Goal: Find specific page/section: Find specific page/section

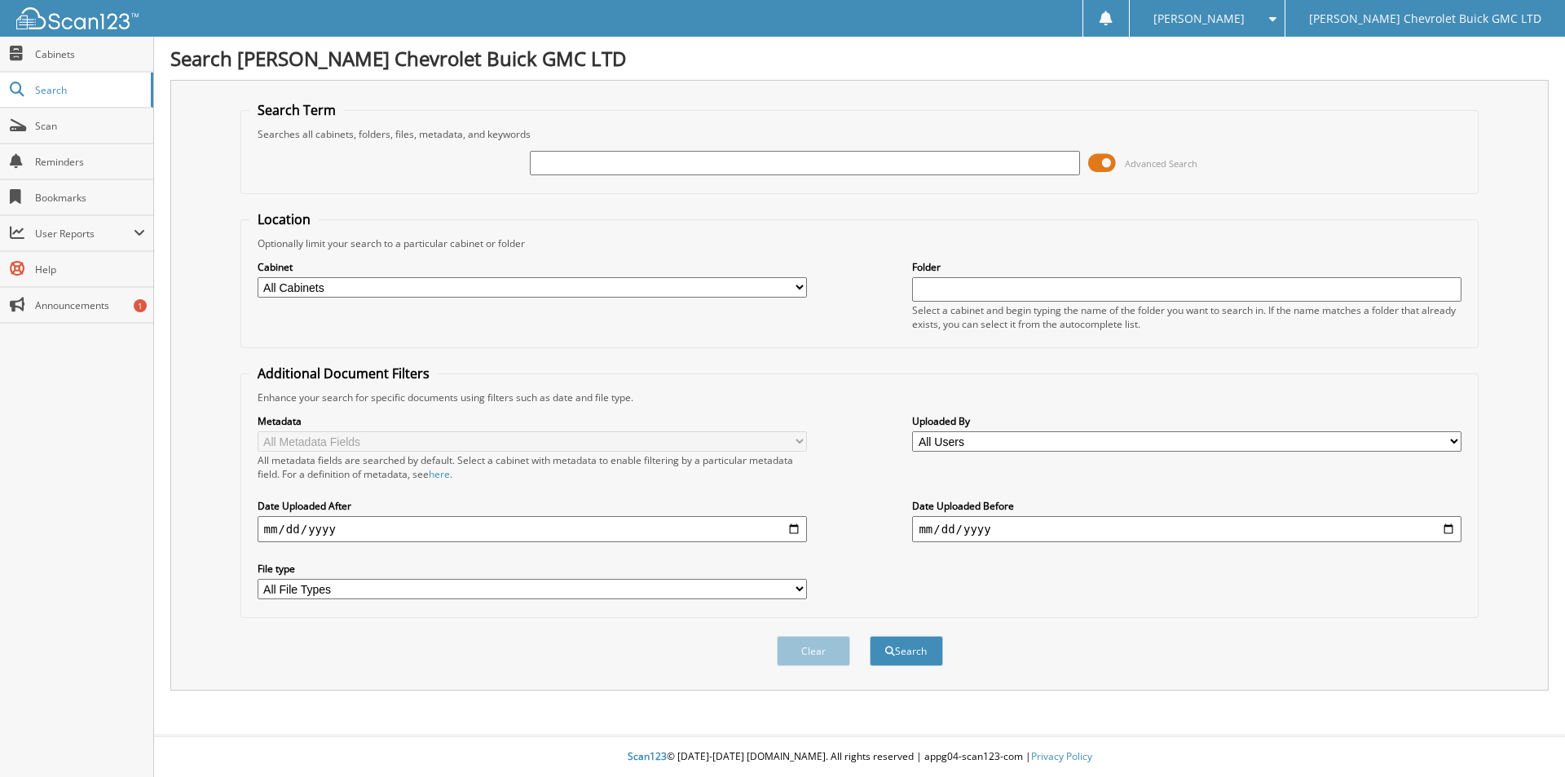
click at [872, 162] on input "text" at bounding box center [804, 163] width 549 height 24
type input "[PERSON_NAME]"
click at [870, 636] on button "Search" at bounding box center [906, 651] width 73 height 30
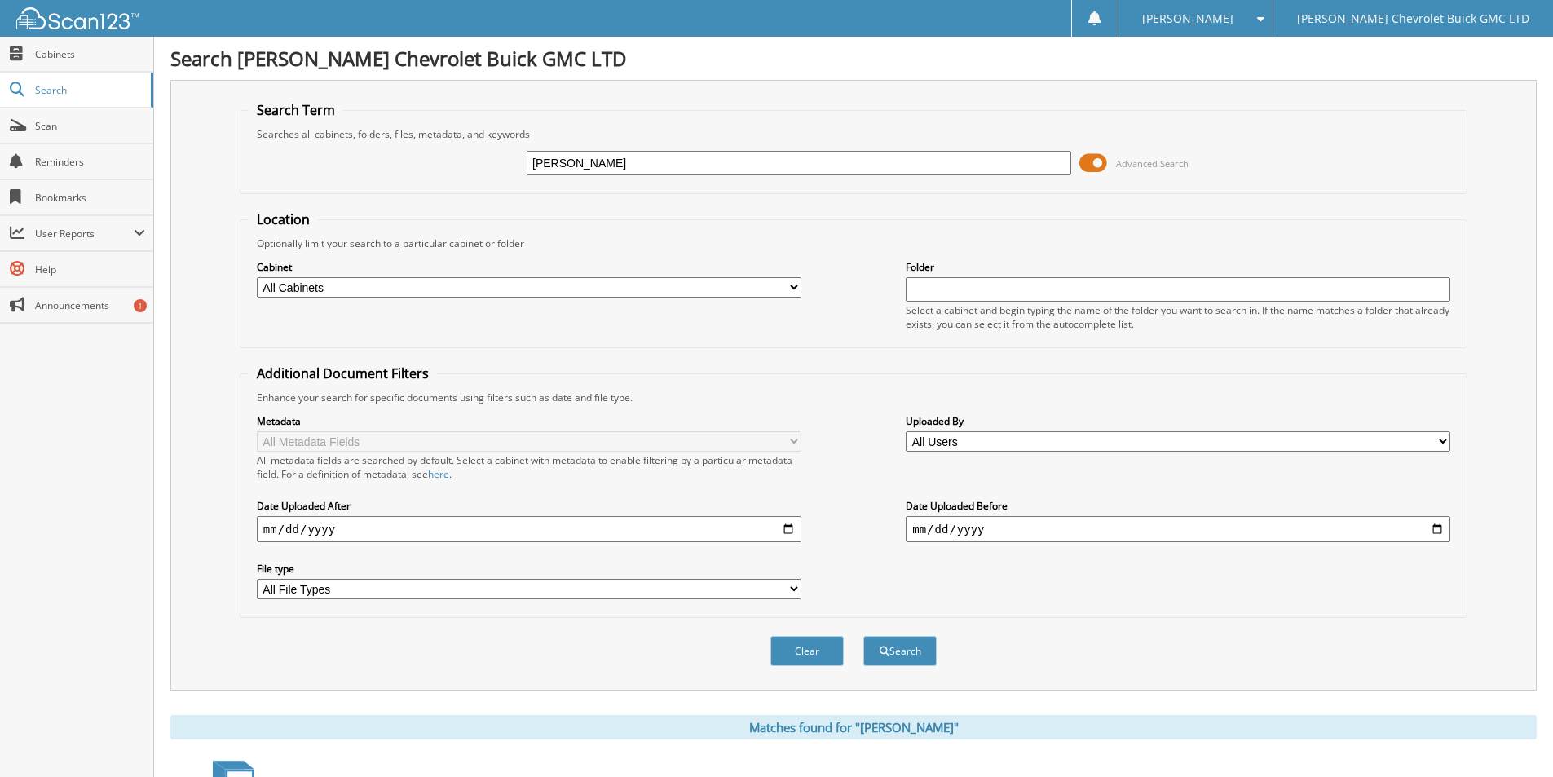
click at [1094, 163] on span at bounding box center [1093, 163] width 28 height 24
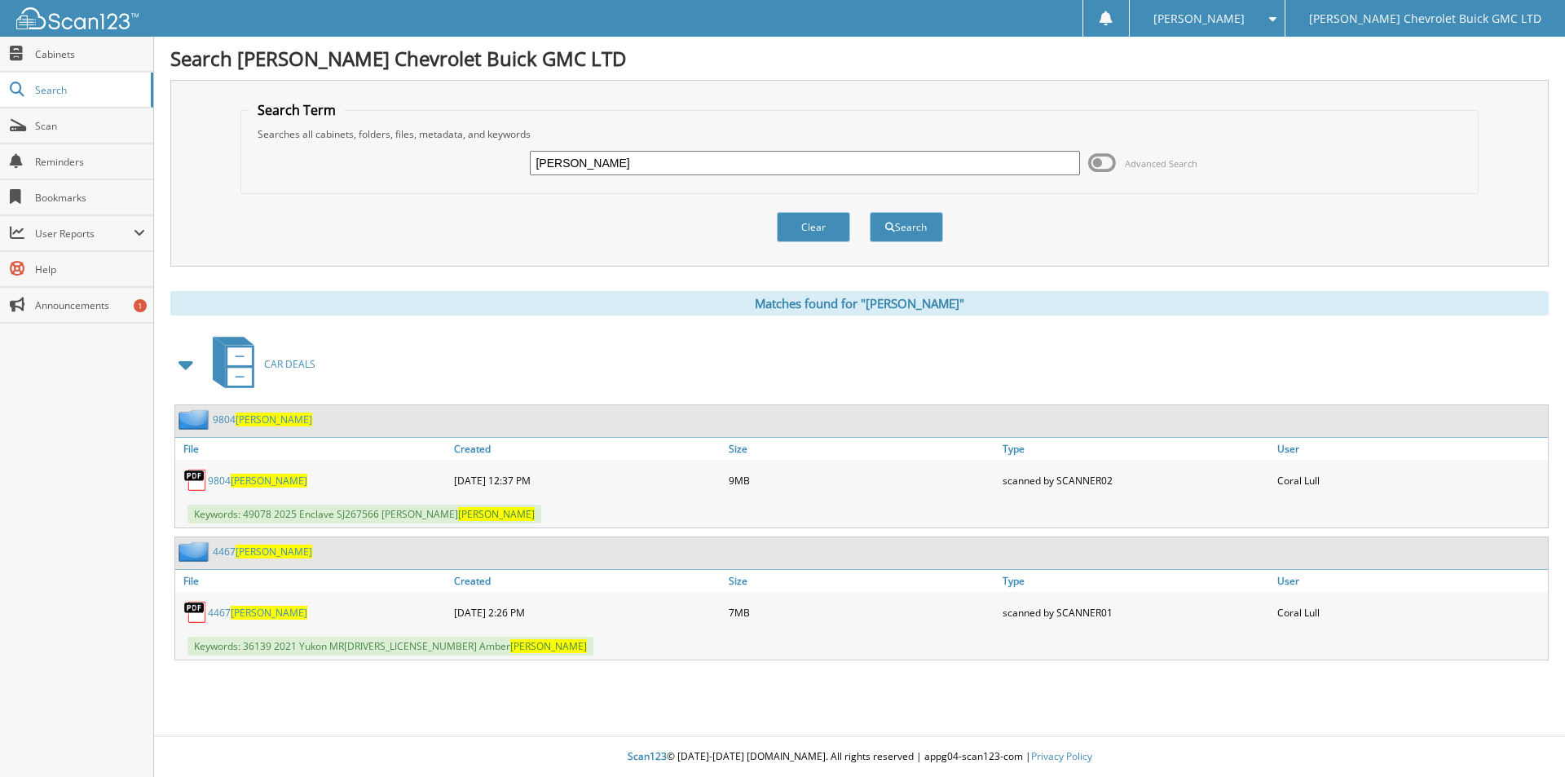
click at [243, 483] on span "[PERSON_NAME]" at bounding box center [269, 481] width 77 height 14
